Goal: Task Accomplishment & Management: Use online tool/utility

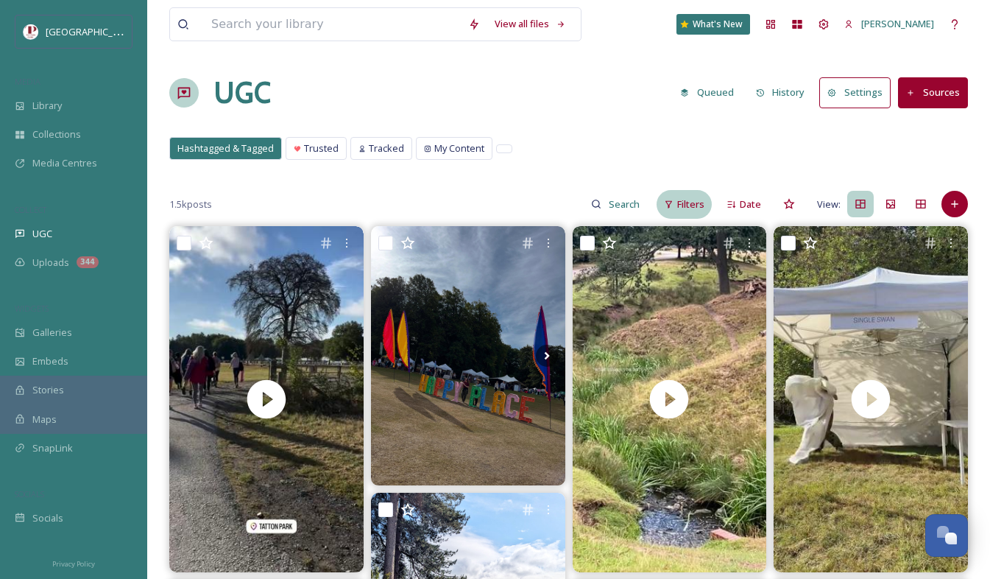
click at [692, 205] on span "Filters" at bounding box center [690, 204] width 27 height 14
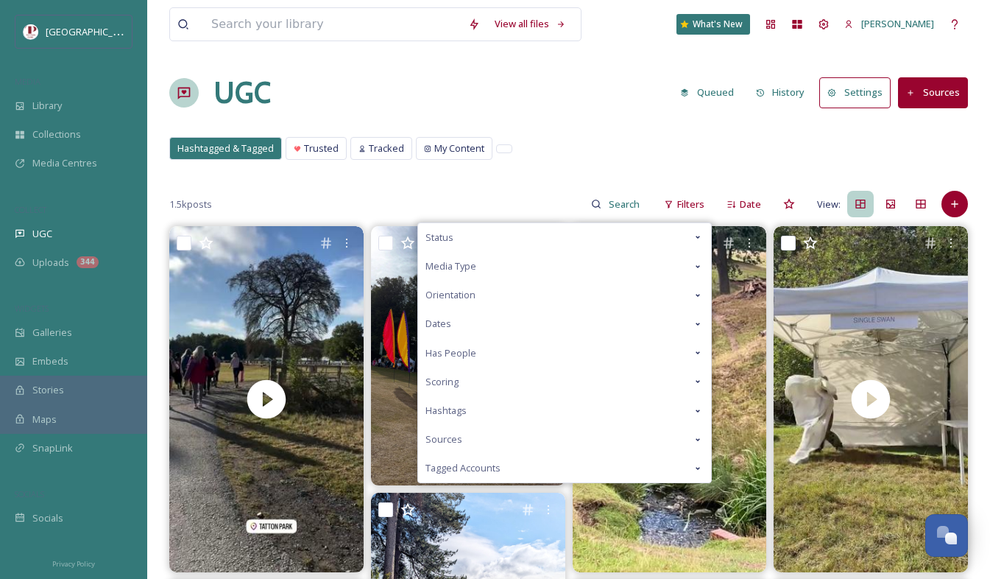
click at [514, 379] on div "Scoring" at bounding box center [564, 381] width 293 height 29
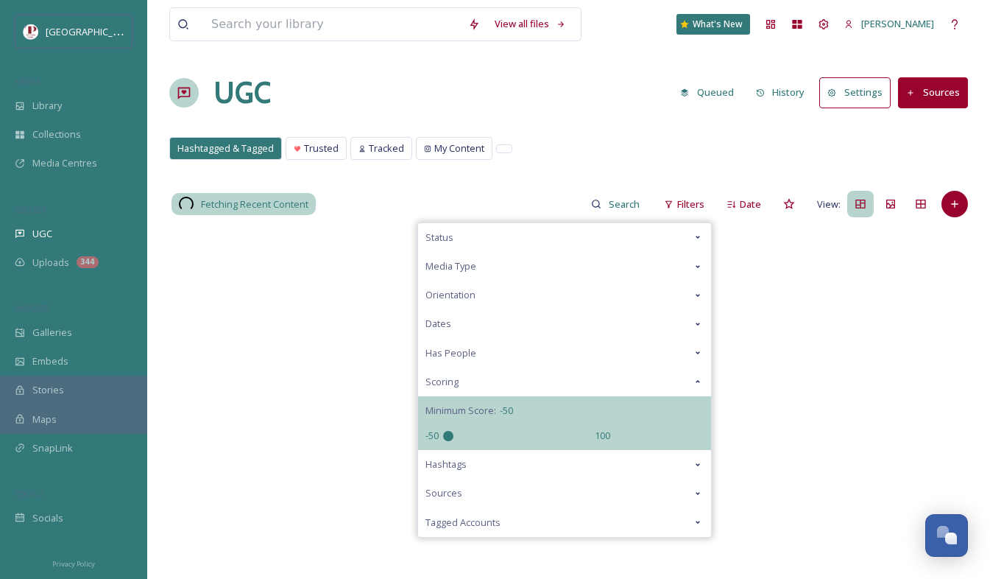
drag, startPoint x: 512, startPoint y: 435, endPoint x: 355, endPoint y: 439, distance: 157.6
type input "-50"
click at [443, 439] on input "range" at bounding box center [516, 436] width 147 height 10
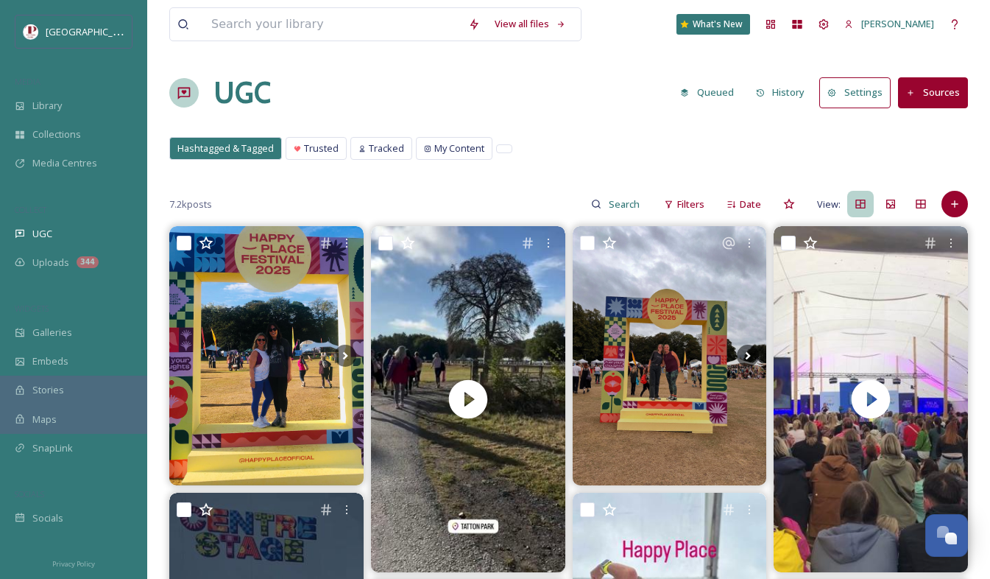
click at [583, 105] on div "UGC Queued History Settings Sources" at bounding box center [568, 93] width 799 height 44
click at [85, 264] on div "344" at bounding box center [88, 262] width 22 height 12
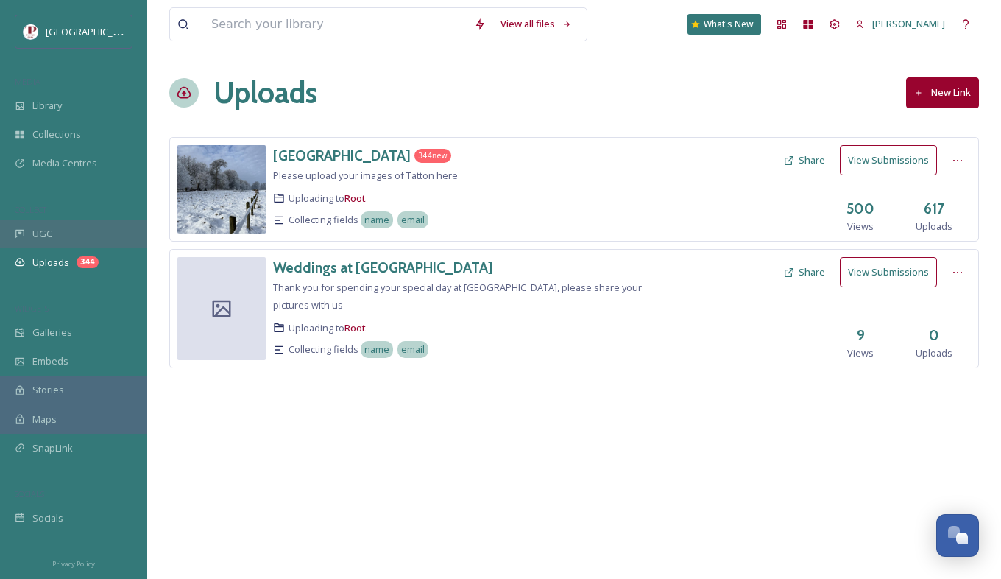
click at [54, 226] on div "UGC" at bounding box center [73, 233] width 147 height 29
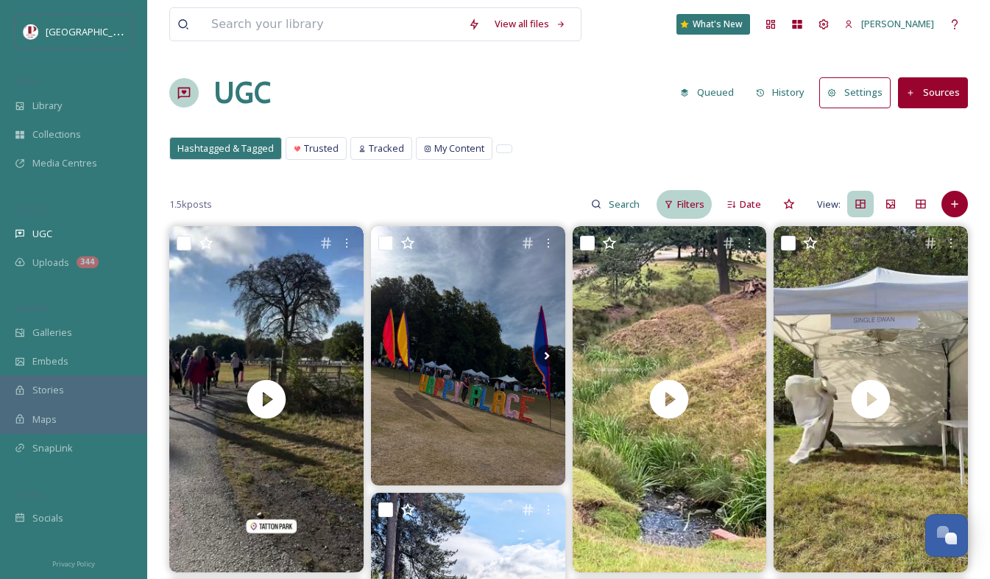
click at [685, 206] on span "Filters" at bounding box center [690, 204] width 27 height 14
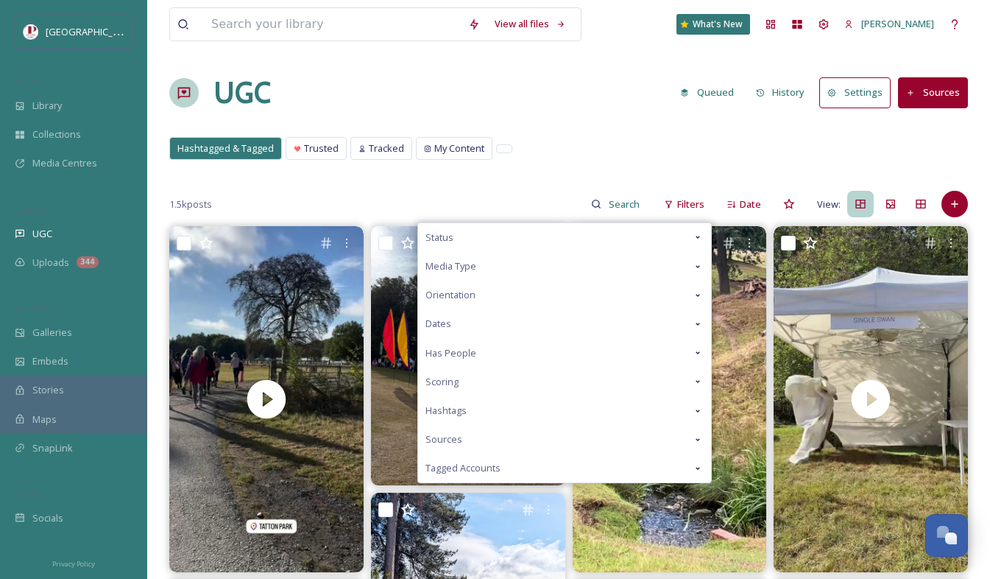
click at [432, 379] on span "Scoring" at bounding box center [442, 382] width 33 height 14
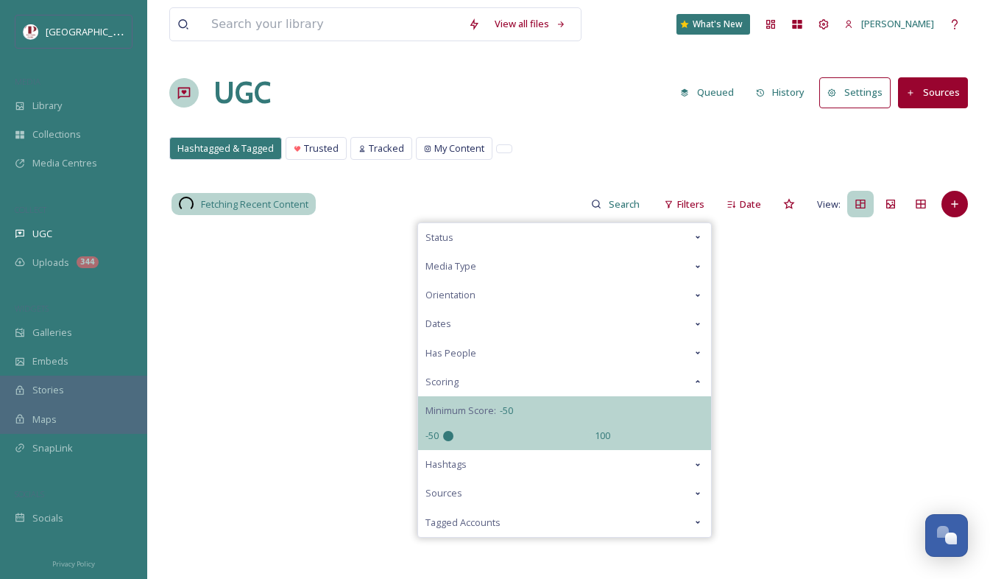
drag, startPoint x: 524, startPoint y: 437, endPoint x: 409, endPoint y: 451, distance: 115.0
type input "-50"
click at [443, 441] on input "range" at bounding box center [516, 436] width 147 height 10
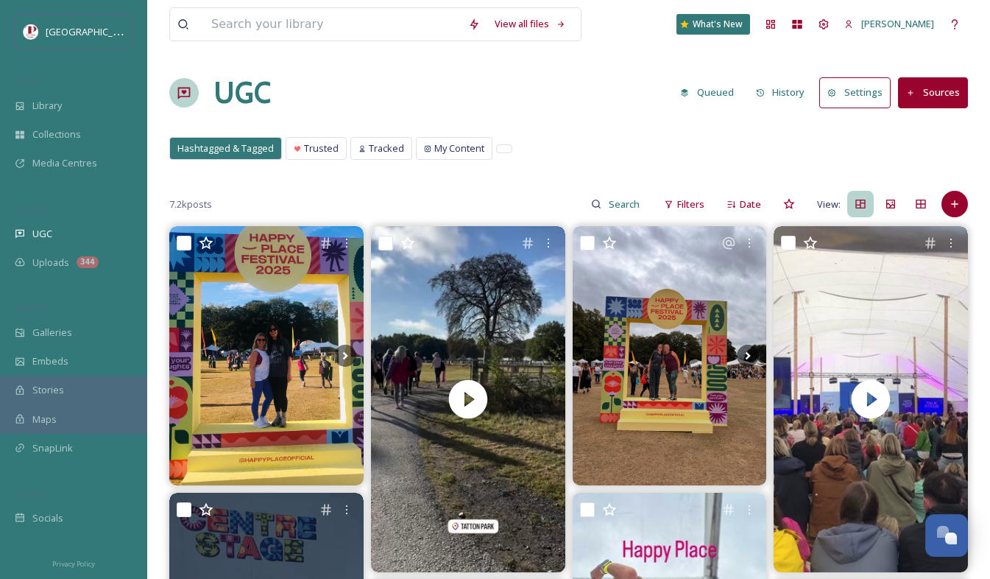
click at [543, 137] on div "Hashtagged & Tagged Trusted Tracked My Content Hashtagged & Tagged Trusted Trac…" at bounding box center [568, 152] width 799 height 30
click at [582, 138] on div "Hashtagged & Tagged Trusted Tracked My Content Hashtagged & Tagged Trusted Trac…" at bounding box center [568, 152] width 799 height 30
click at [71, 328] on div "Galleries" at bounding box center [73, 332] width 147 height 29
